Goal: Use online tool/utility: Utilize a website feature to perform a specific function

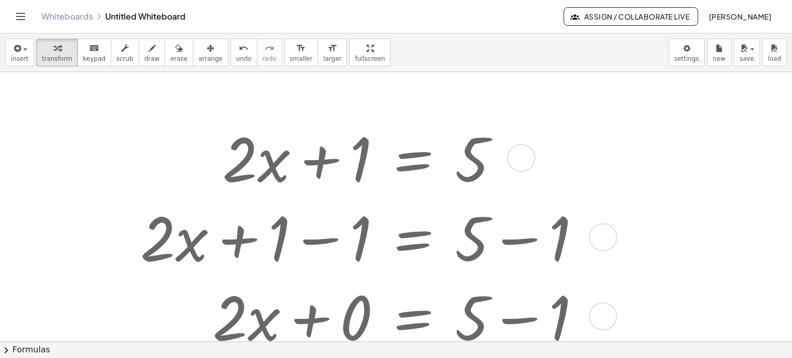
scroll to position [52, 0]
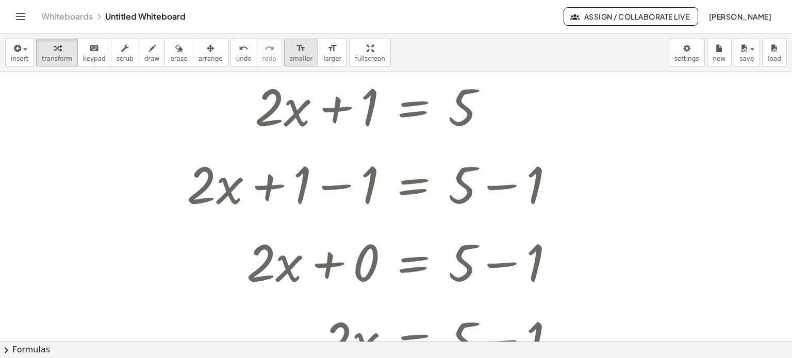
click at [290, 48] on div "format_size" at bounding box center [301, 48] width 23 height 12
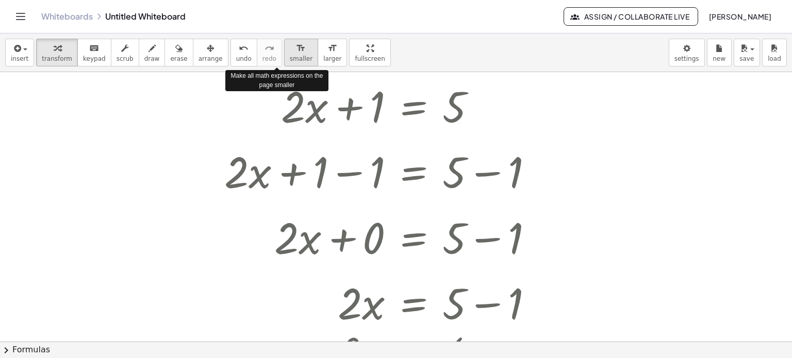
click at [290, 48] on div "format_size" at bounding box center [301, 48] width 23 height 12
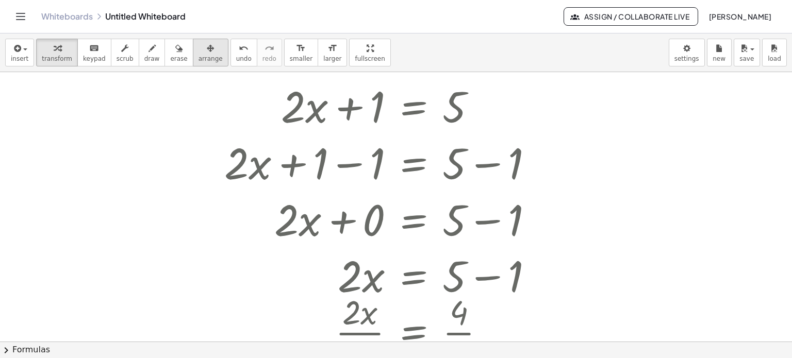
click at [193, 51] on button "arrange" at bounding box center [211, 53] width 36 height 28
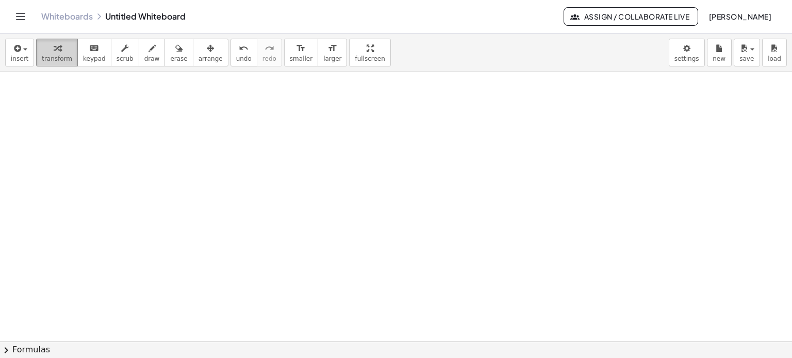
click at [54, 53] on icon "button" at bounding box center [57, 48] width 7 height 12
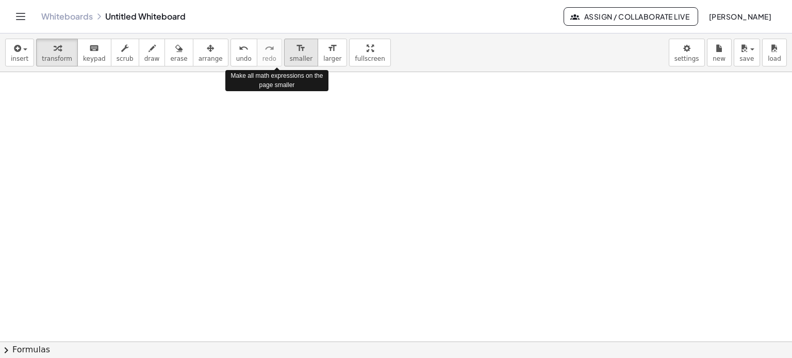
click at [296, 51] on icon "format_size" at bounding box center [301, 48] width 10 height 12
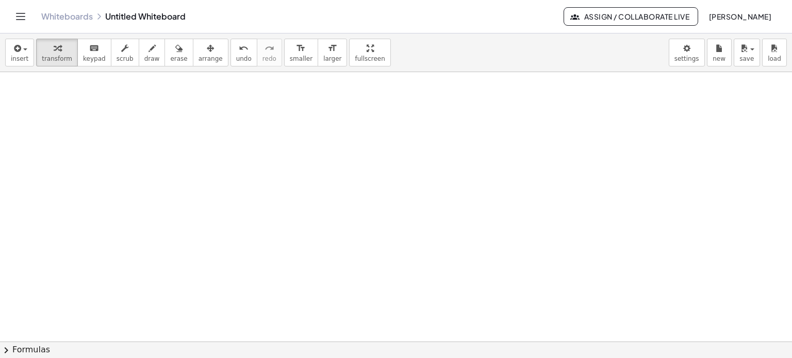
click at [134, 119] on div at bounding box center [396, 353] width 792 height 664
click at [323, 55] on span "larger" at bounding box center [332, 58] width 18 height 7
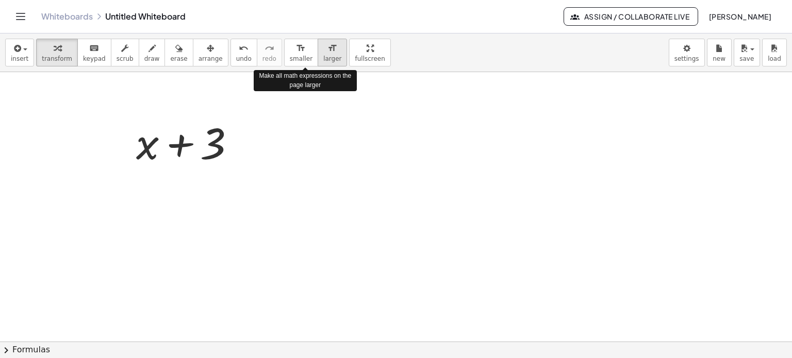
click at [323, 55] on span "larger" at bounding box center [332, 58] width 18 height 7
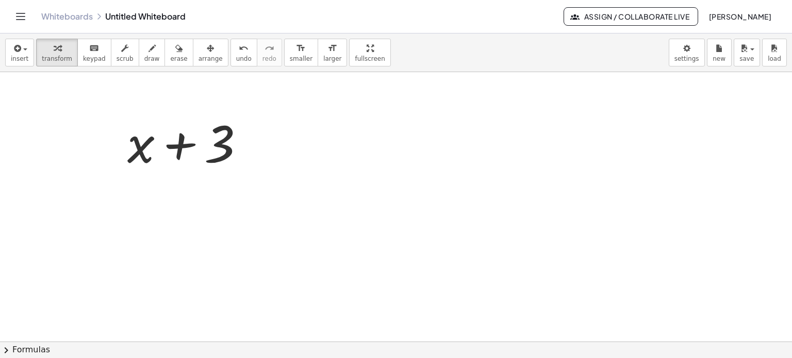
click at [544, 142] on div at bounding box center [396, 353] width 792 height 664
click at [199, 53] on div "button" at bounding box center [211, 48] width 24 height 12
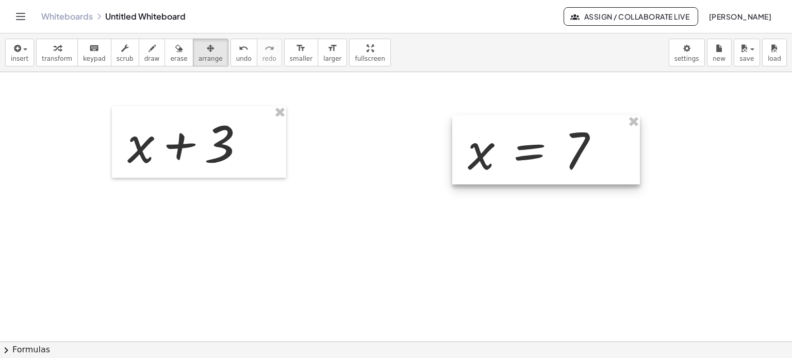
drag, startPoint x: 579, startPoint y: 190, endPoint x: 487, endPoint y: 163, distance: 96.1
click at [487, 163] on div at bounding box center [546, 149] width 188 height 69
click at [396, 141] on div at bounding box center [396, 353] width 792 height 664
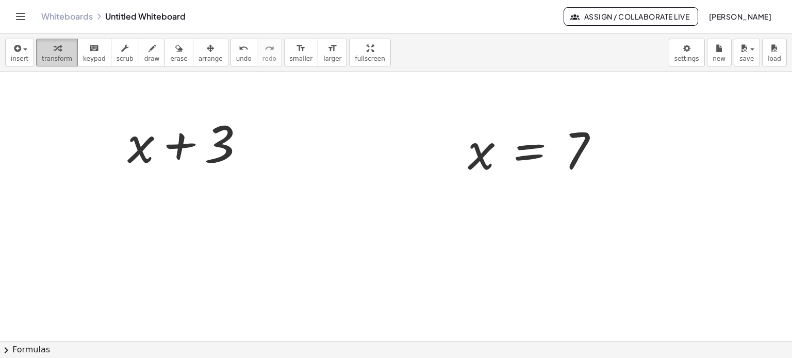
click at [54, 53] on icon "button" at bounding box center [57, 48] width 7 height 12
